Goal: Navigation & Orientation: Find specific page/section

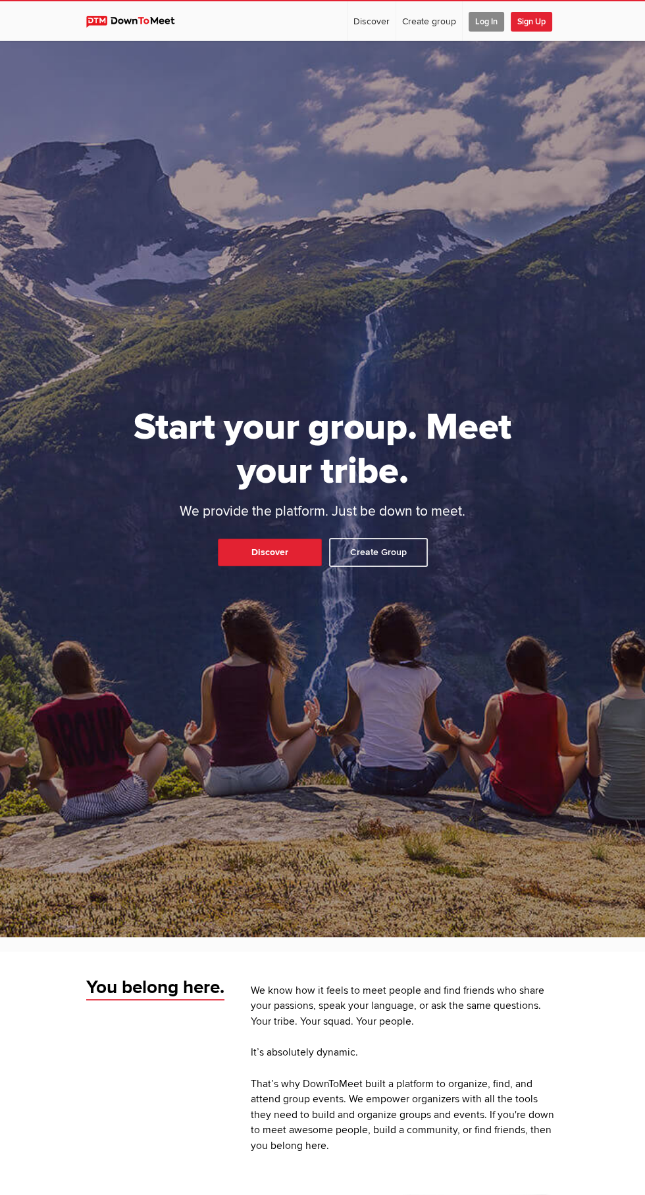
scroll to position [99, 0]
click at [485, 21] on span "Log In" at bounding box center [486, 22] width 36 height 20
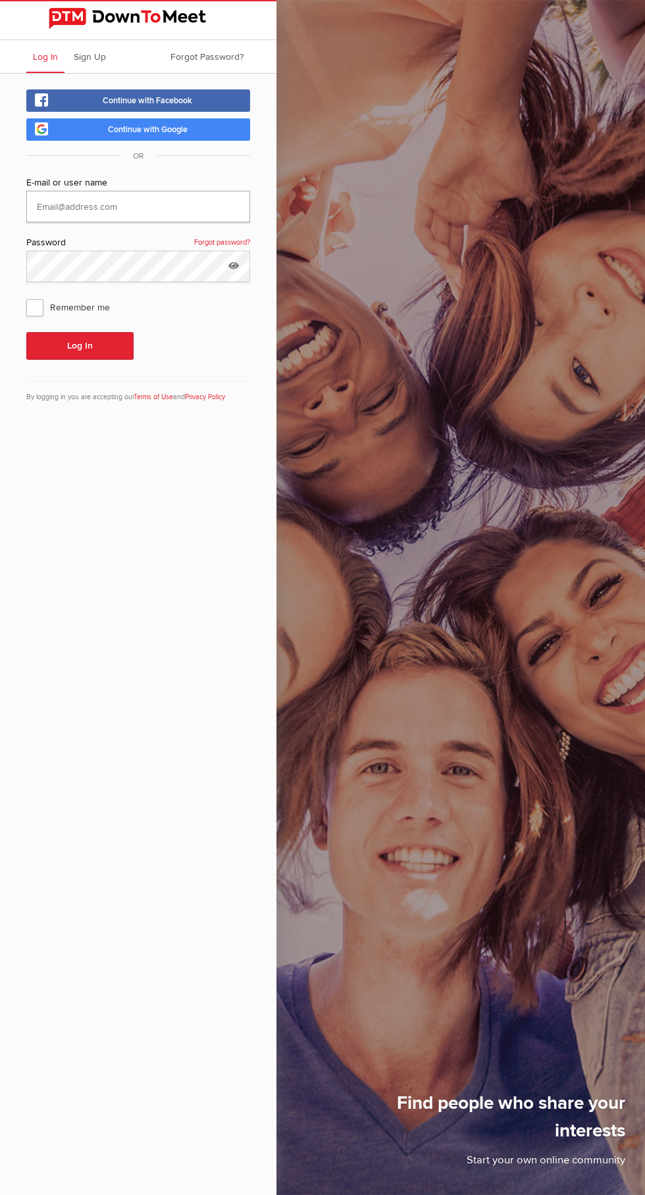
click at [145, 205] on input "text" at bounding box center [138, 207] width 224 height 32
type input "[PERSON_NAME]"
click at [26, 332] on button "Log In" at bounding box center [79, 346] width 107 height 28
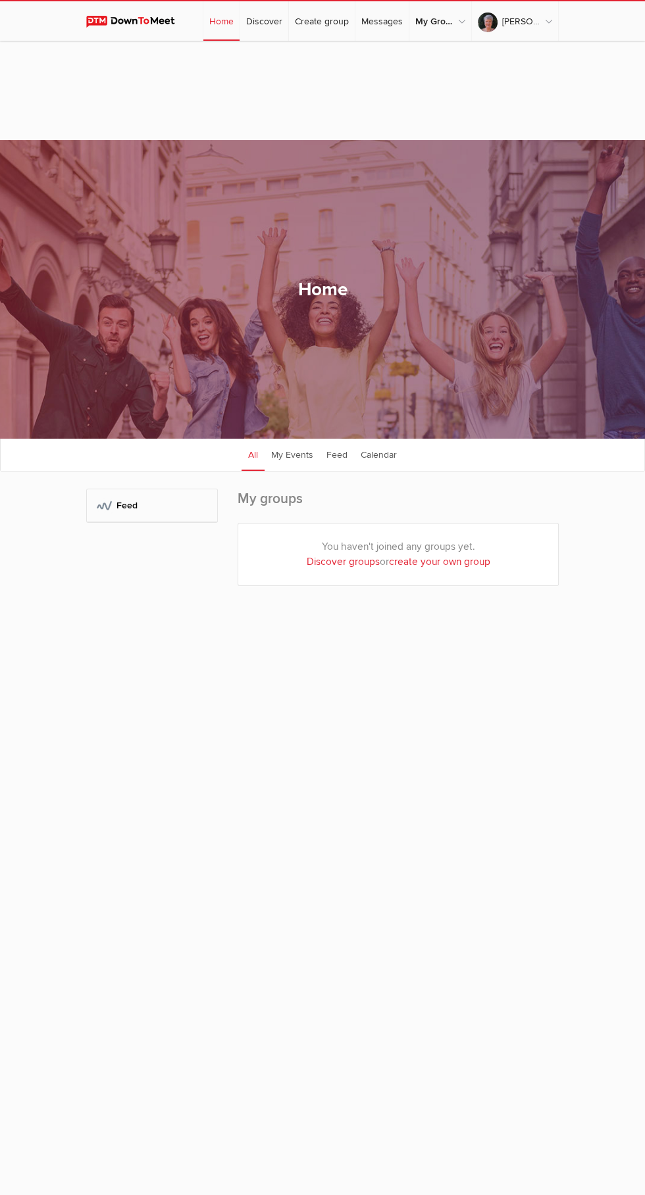
click at [105, 293] on div "Home All categories Within 10 miles Within 25 miles Within 50 miles Within 100 …" at bounding box center [322, 289] width 645 height 299
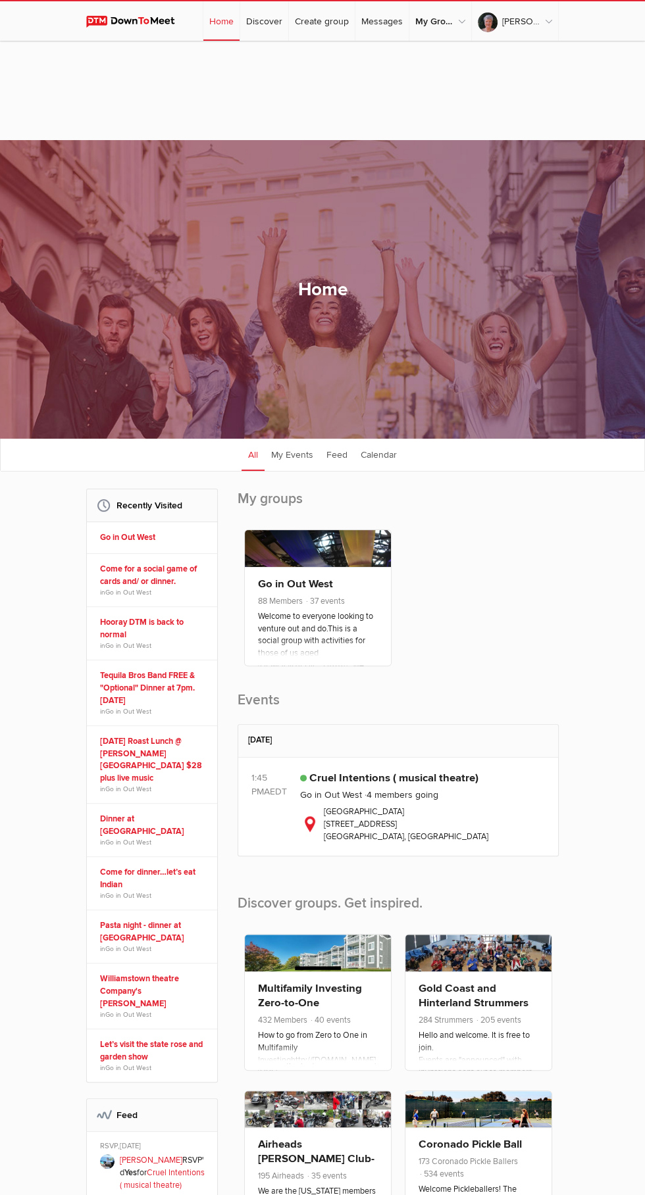
click at [458, 19] on link "My Groups" at bounding box center [440, 20] width 62 height 39
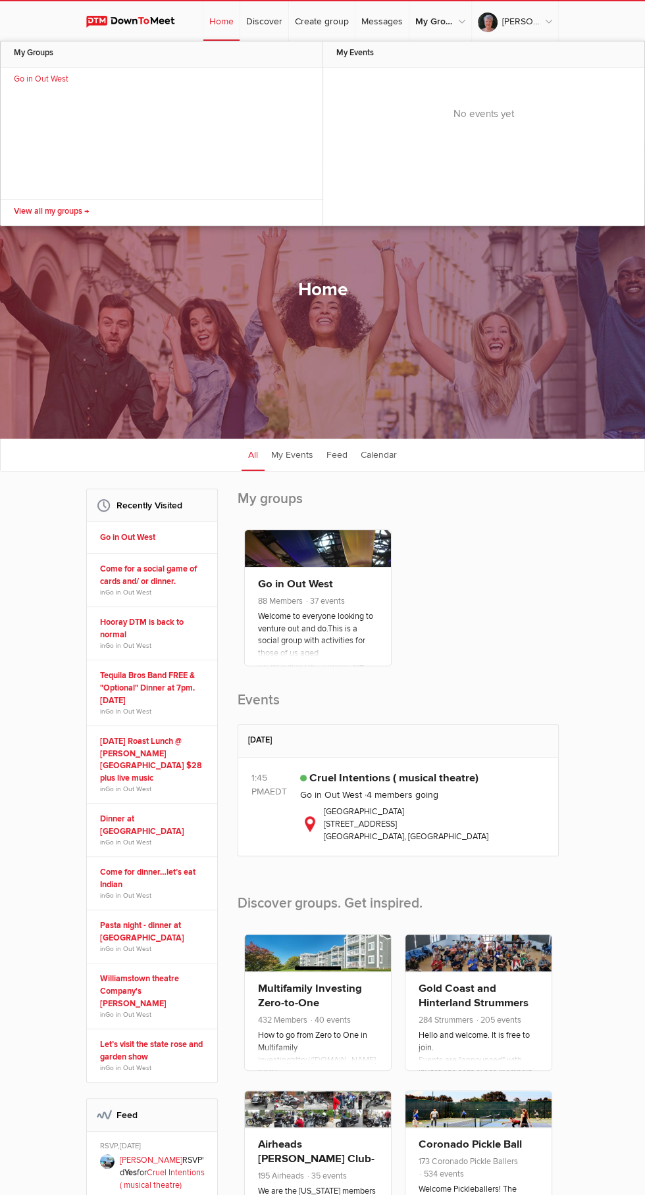
click at [513, 653] on div "Member Organizer Co-Organizer Event Organizer Go in Out West 88 Members 37 even…" at bounding box center [397, 601] width 321 height 157
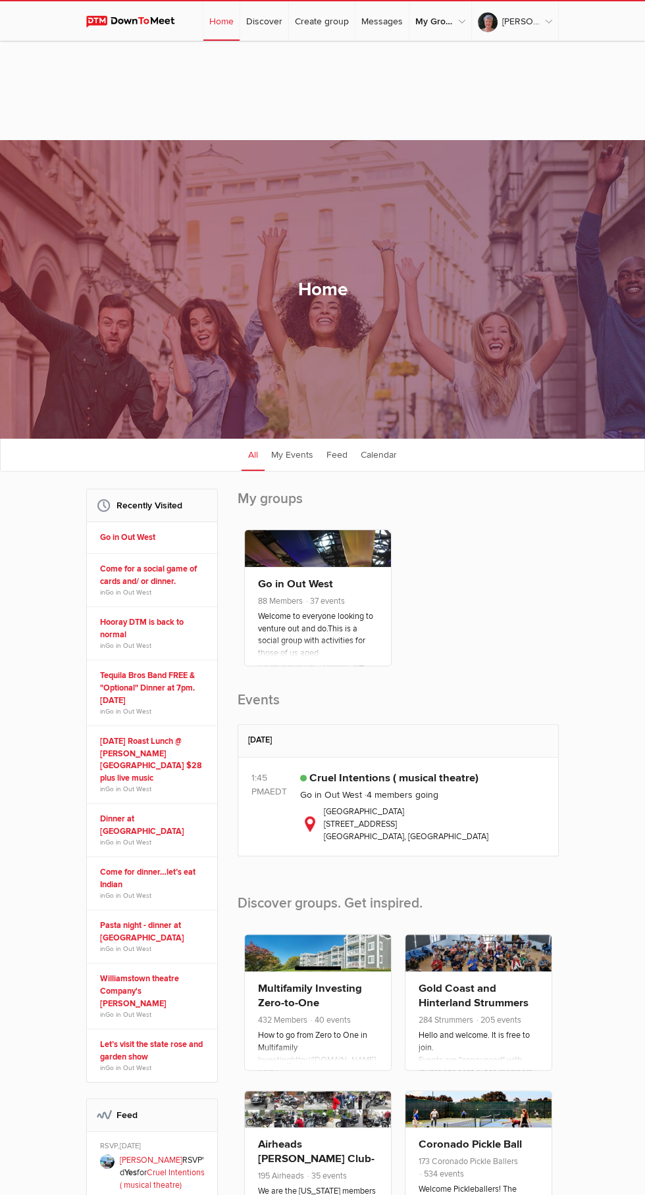
click at [329, 606] on span "37 events" at bounding box center [325, 601] width 40 height 11
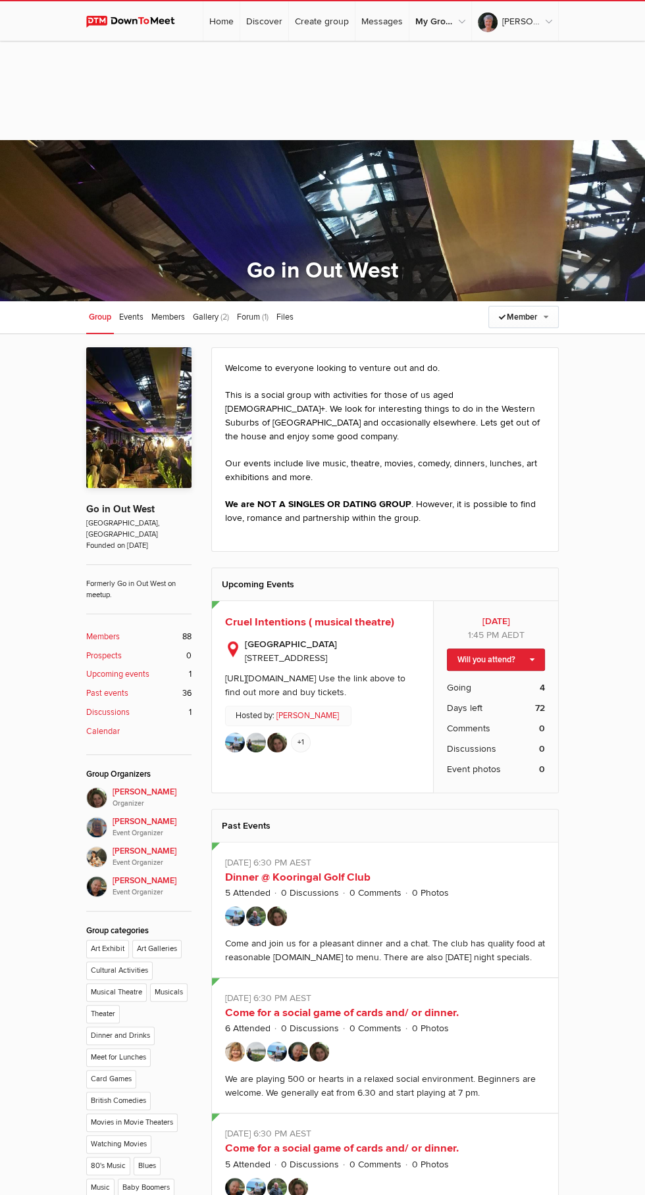
scroll to position [1, 0]
